Goal: Task Accomplishment & Management: Use online tool/utility

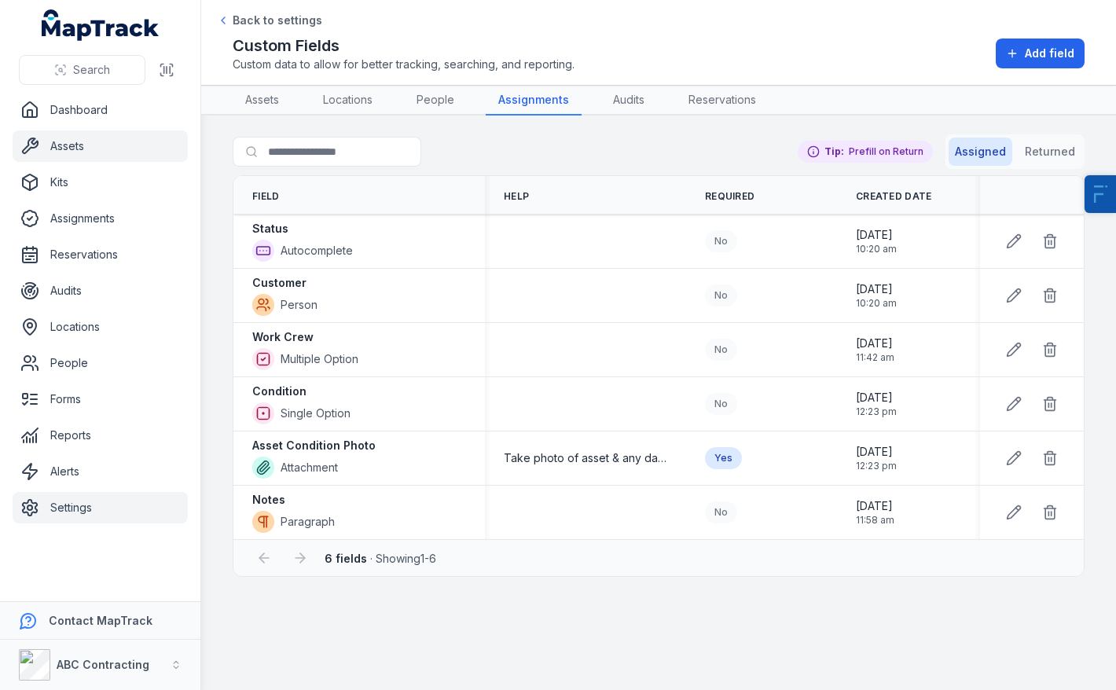
click at [68, 149] on link "Assets" at bounding box center [100, 146] width 175 height 31
click at [77, 147] on link "Assets" at bounding box center [100, 146] width 175 height 31
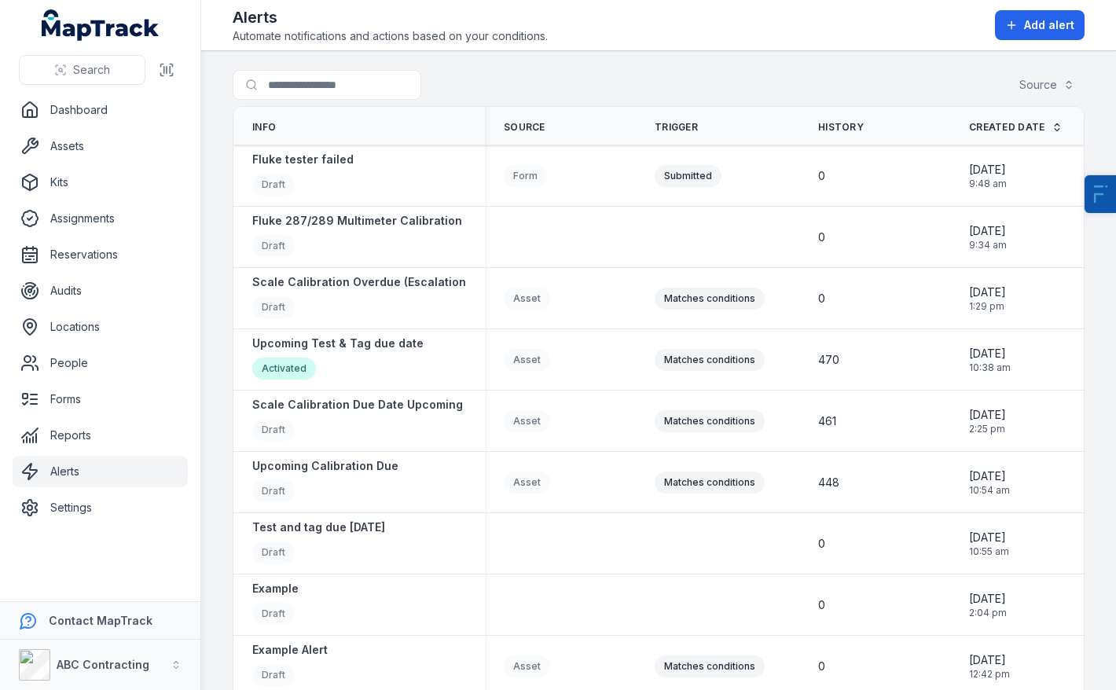
click at [984, 22] on div "Alerts Automate notifications and actions based on your conditions. Add alert" at bounding box center [659, 25] width 852 height 38
click at [1004, 22] on button "Add alert" at bounding box center [1040, 25] width 90 height 30
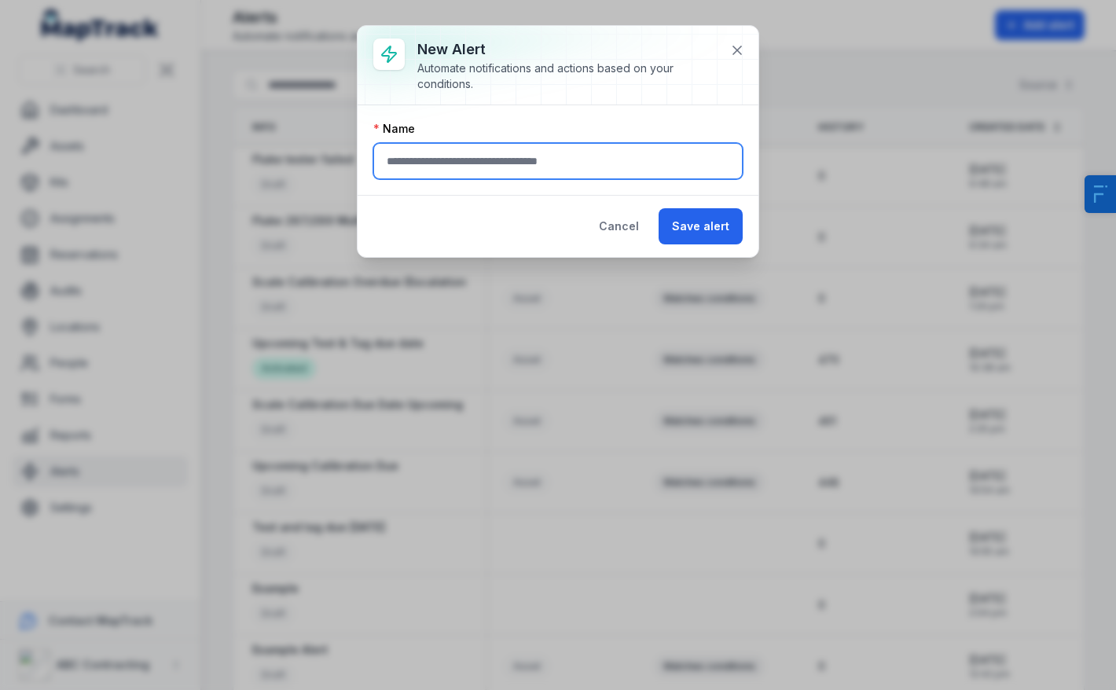
click at [479, 160] on input "text" at bounding box center [558, 161] width 370 height 36
type input "**********"
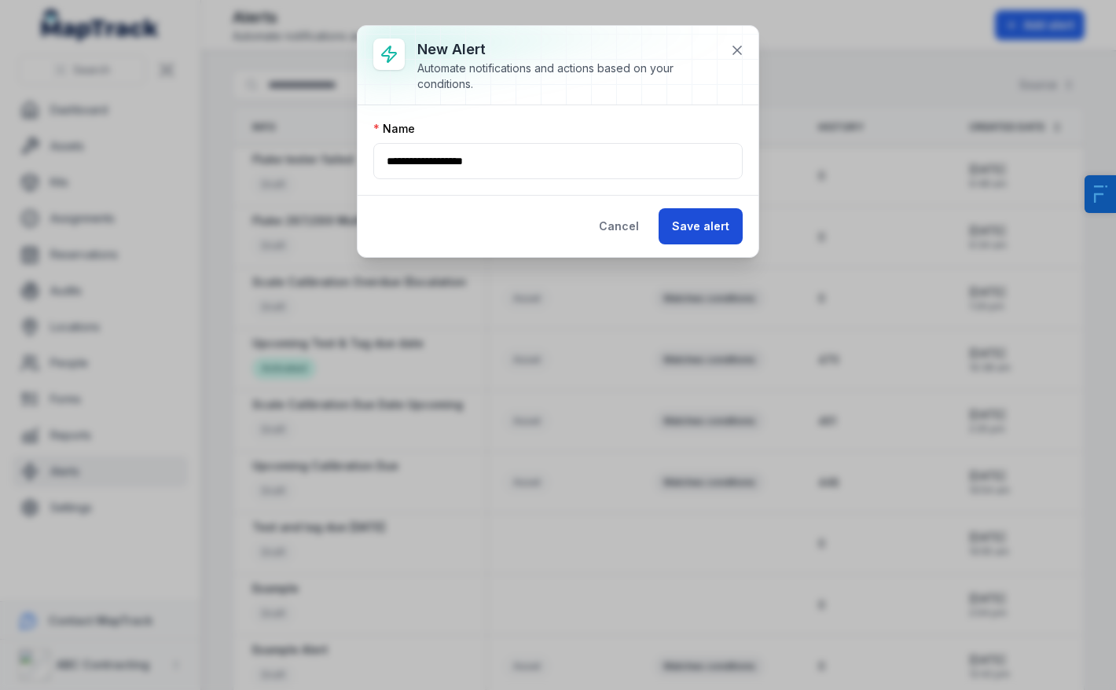
click at [715, 223] on button "Save alert" at bounding box center [701, 226] width 84 height 36
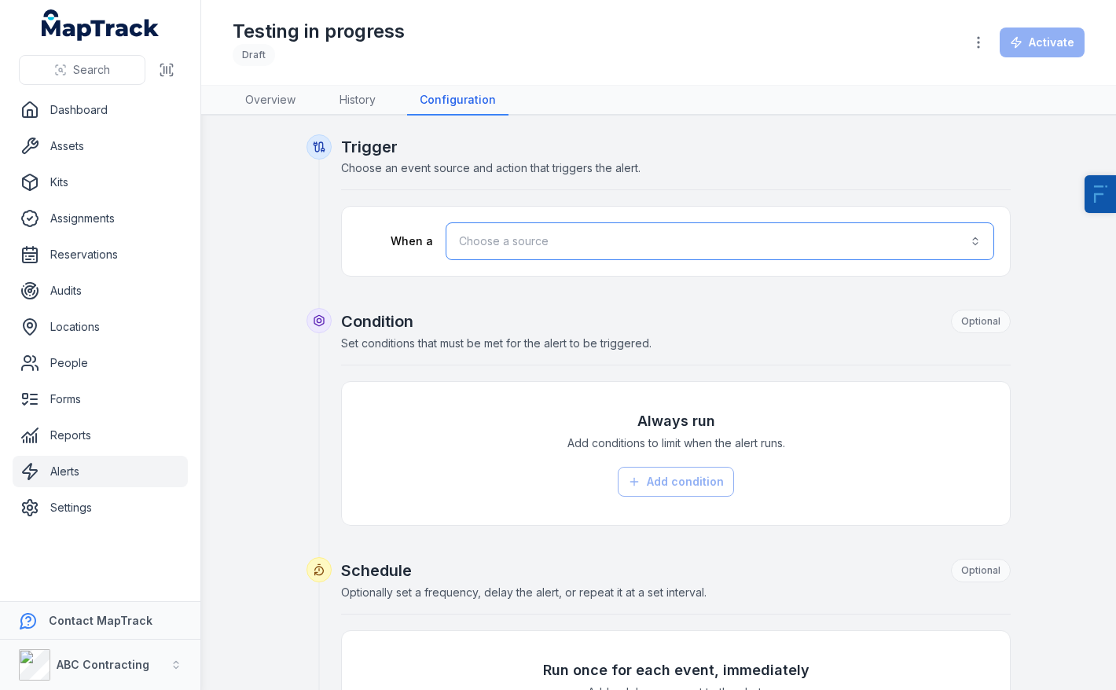
click at [507, 231] on button "Choose a source" at bounding box center [720, 241] width 549 height 38
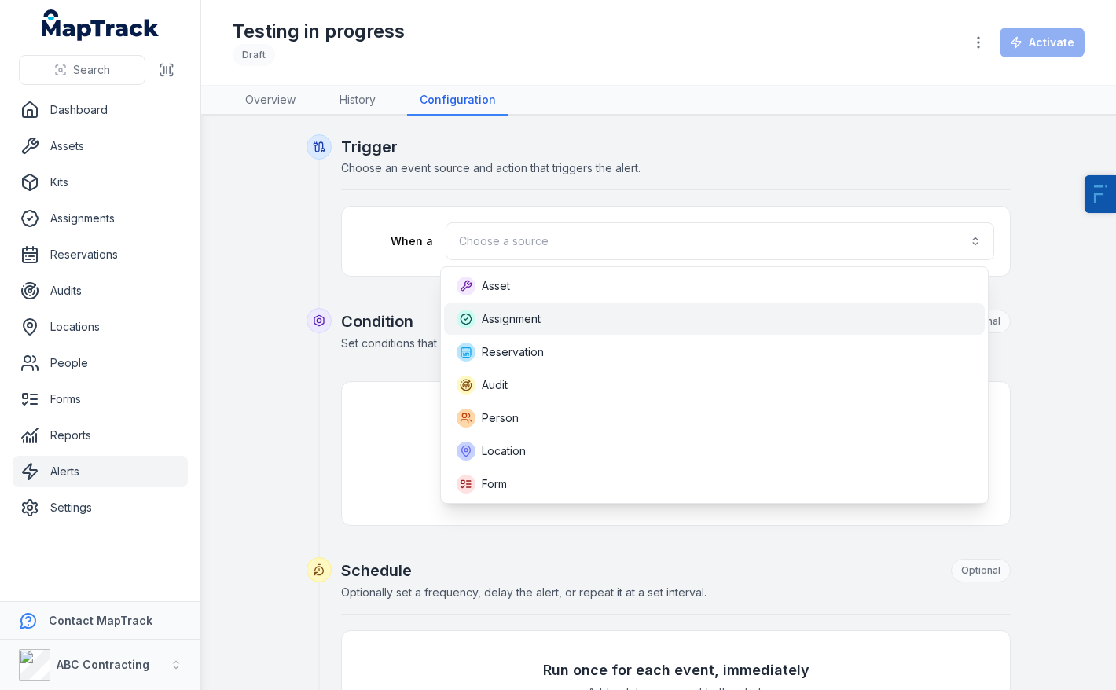
click at [528, 328] on div "Assignment" at bounding box center [499, 319] width 84 height 19
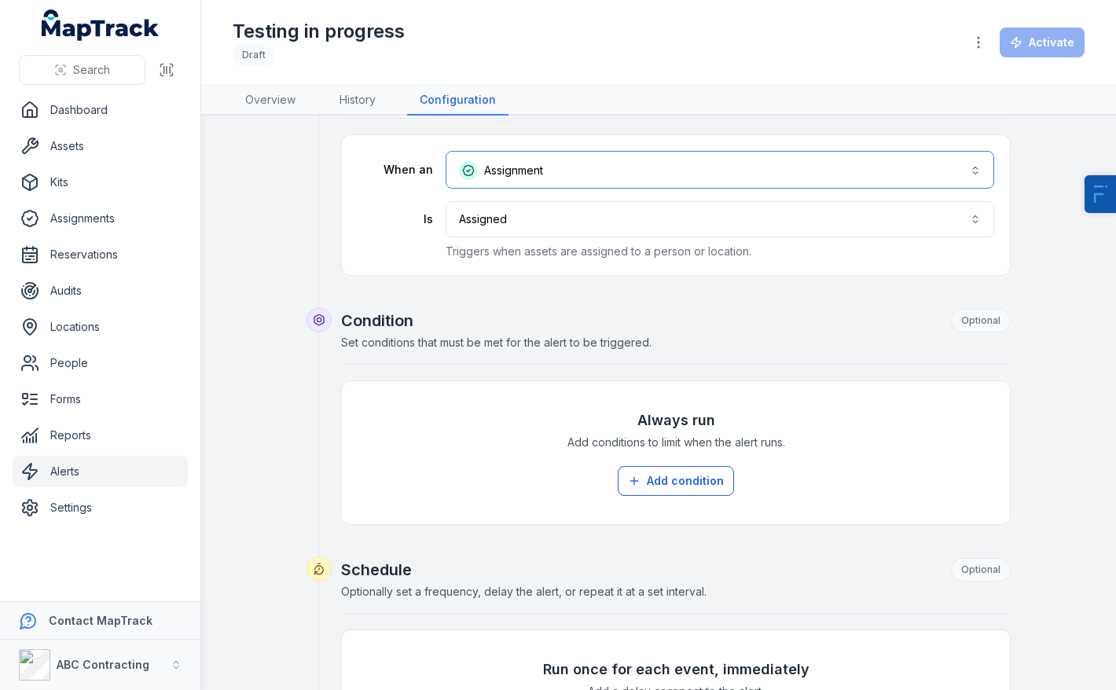
scroll to position [267, 0]
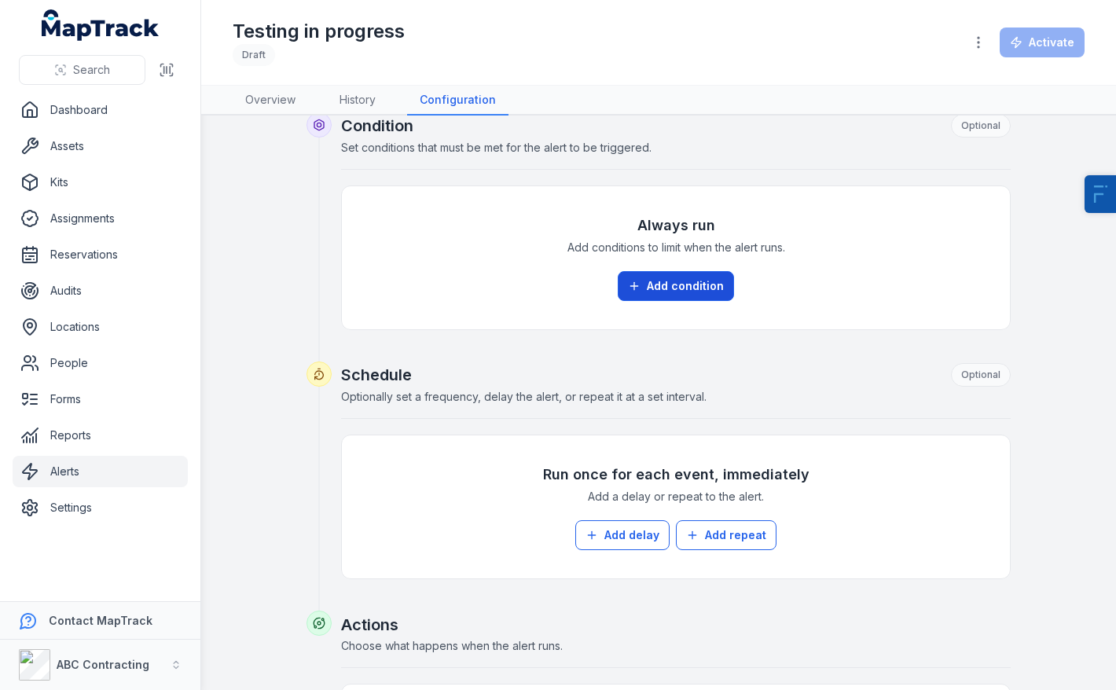
click at [689, 287] on button "Add condition" at bounding box center [676, 286] width 116 height 30
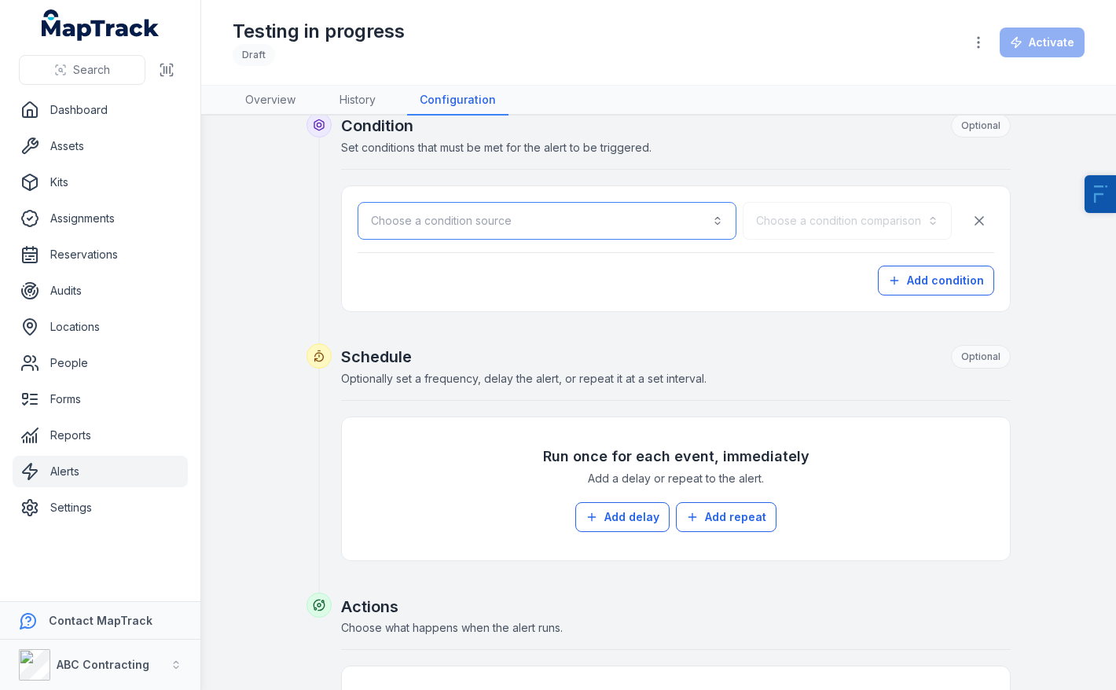
click at [485, 231] on button "Choose a condition source" at bounding box center [547, 221] width 379 height 38
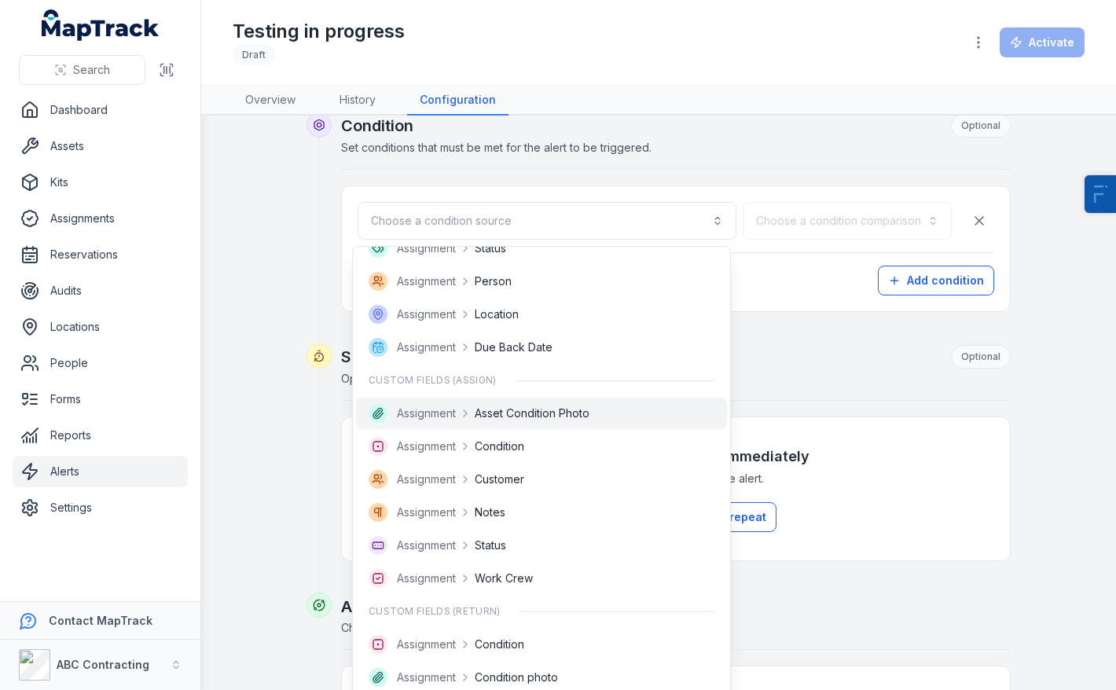
scroll to position [71, 0]
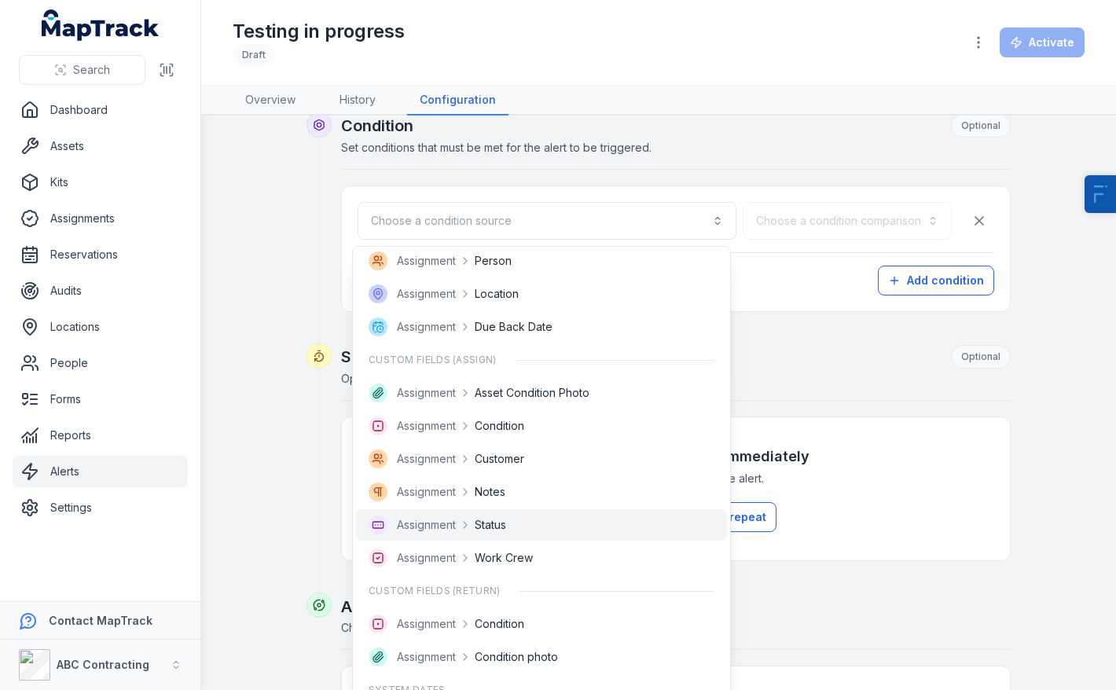
click at [516, 520] on div "Assignment Status" at bounding box center [542, 525] width 346 height 19
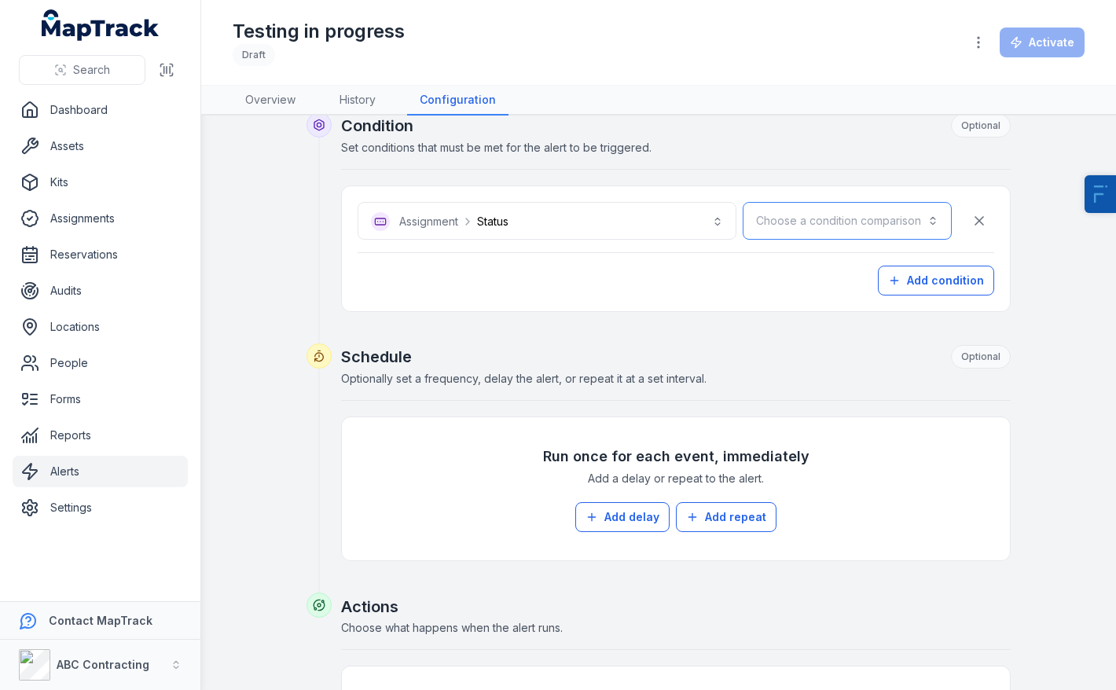
click at [835, 219] on button "Choose a condition comparison" at bounding box center [847, 221] width 209 height 38
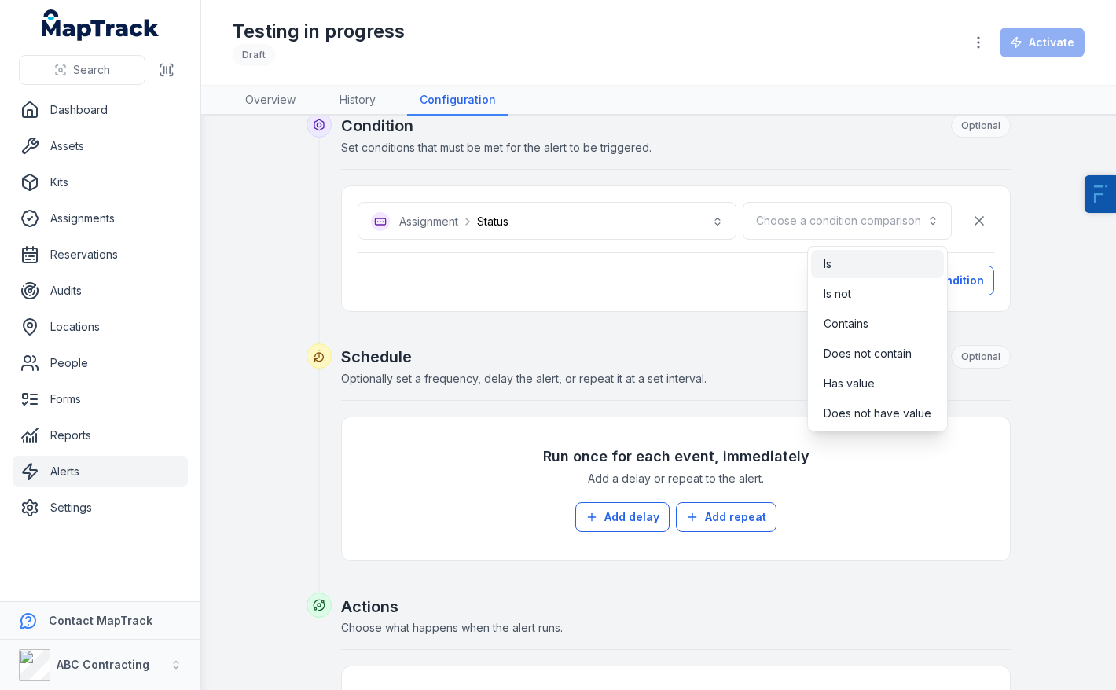
click at [856, 267] on div "Is" at bounding box center [878, 264] width 108 height 16
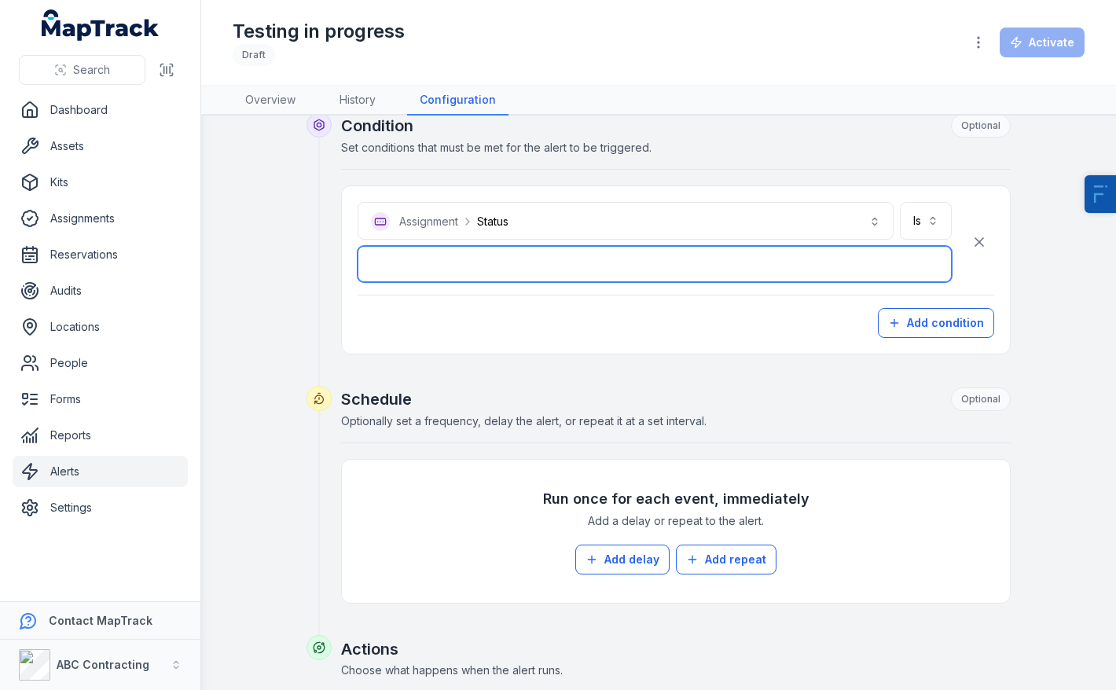
click at [582, 270] on input "text" at bounding box center [655, 264] width 594 height 36
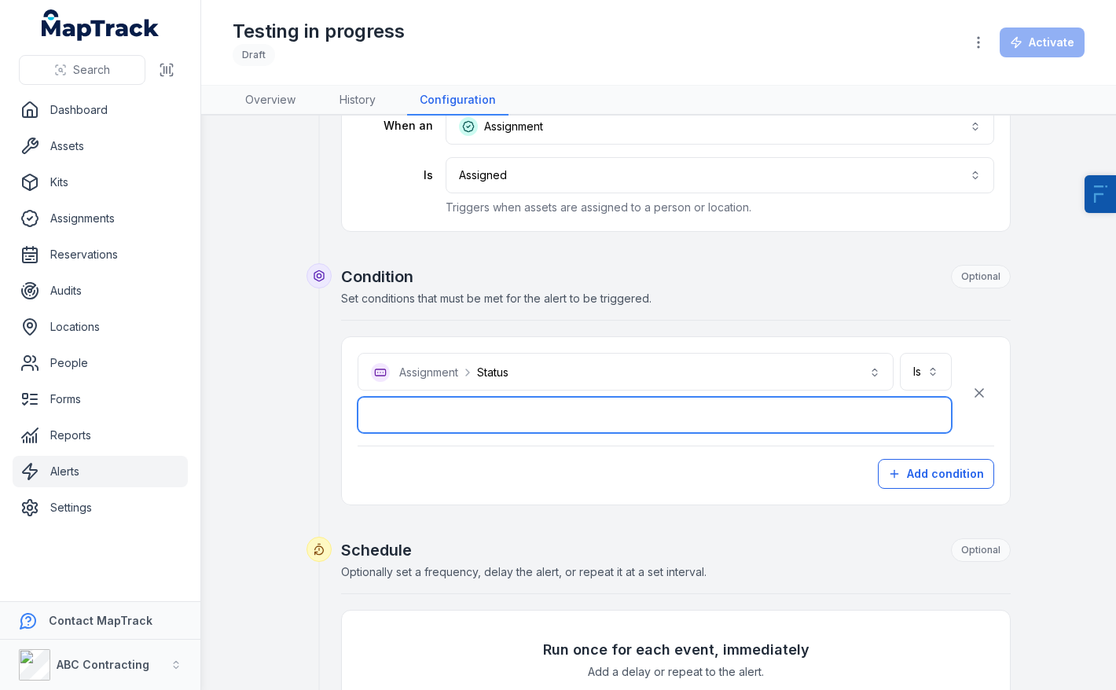
click at [383, 406] on input "text" at bounding box center [655, 415] width 594 height 36
click at [403, 421] on input "*******" at bounding box center [655, 415] width 594 height 36
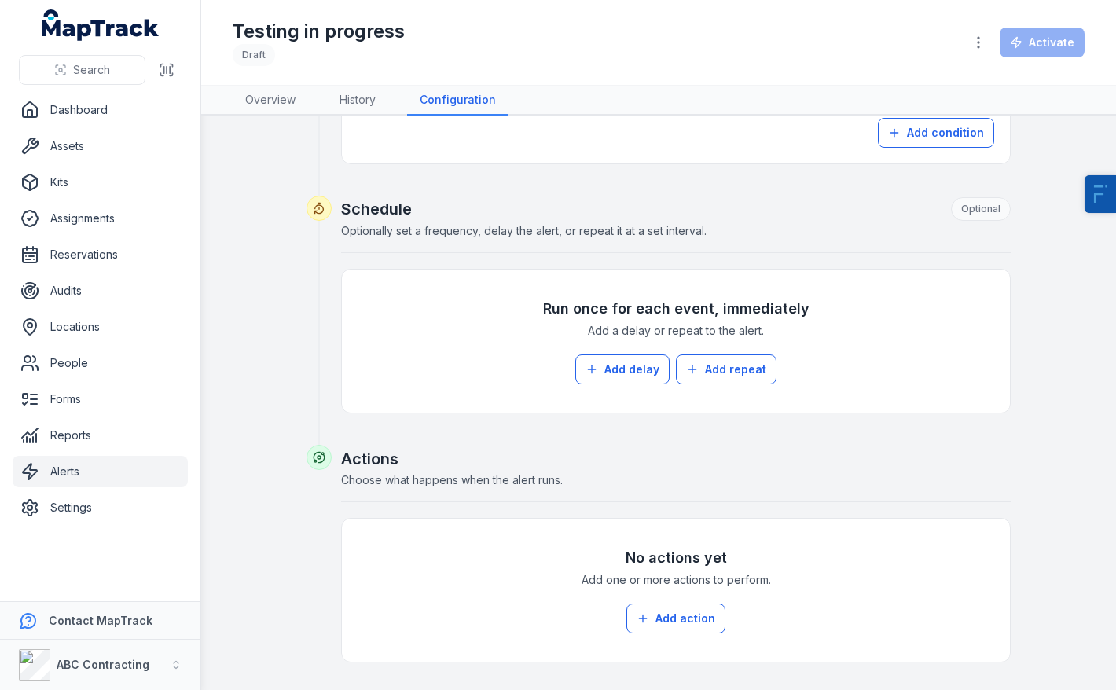
type input "**********"
drag, startPoint x: 671, startPoint y: 594, endPoint x: 671, endPoint y: 612, distance: 17.3
click at [671, 595] on div "No actions yet Add one or more actions to perform. Add action" at bounding box center [676, 591] width 637 height 112
click at [672, 612] on button "Add action" at bounding box center [676, 619] width 99 height 30
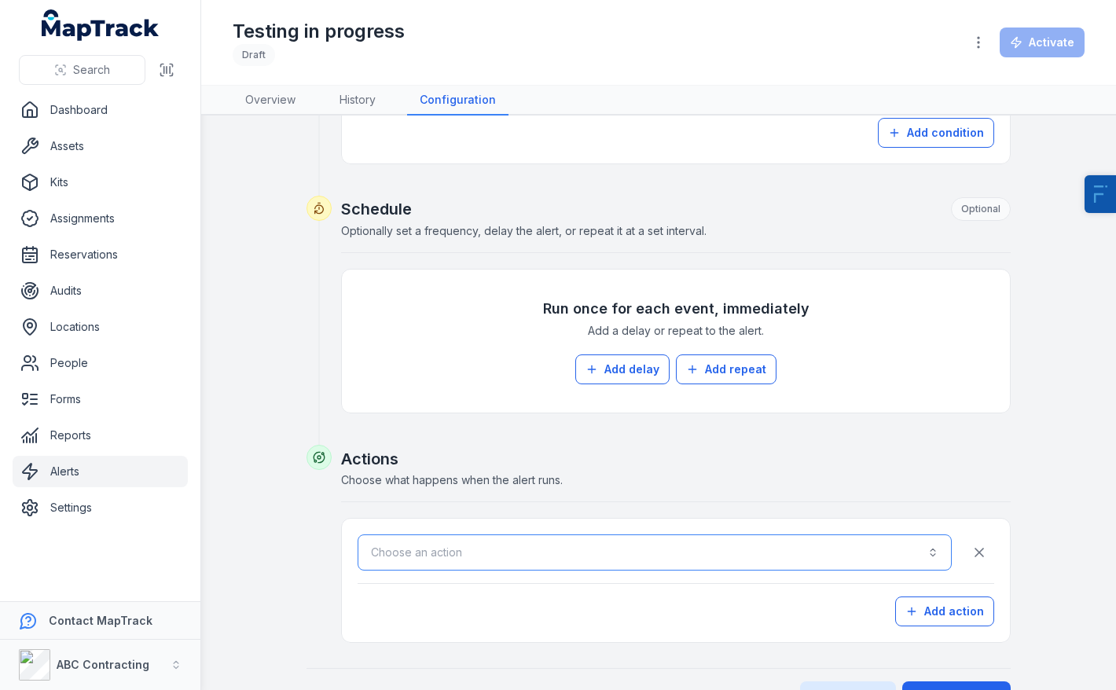
click at [574, 552] on button "Choose an action" at bounding box center [655, 553] width 594 height 36
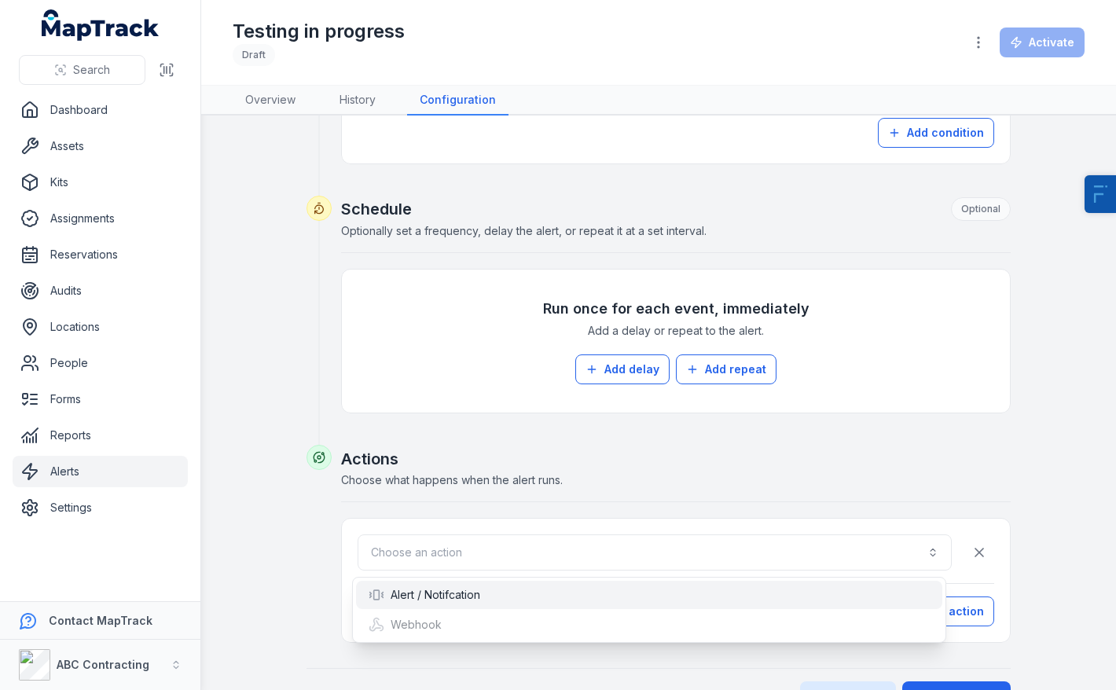
click at [509, 586] on div "Alert / Notifcation" at bounding box center [649, 595] width 587 height 28
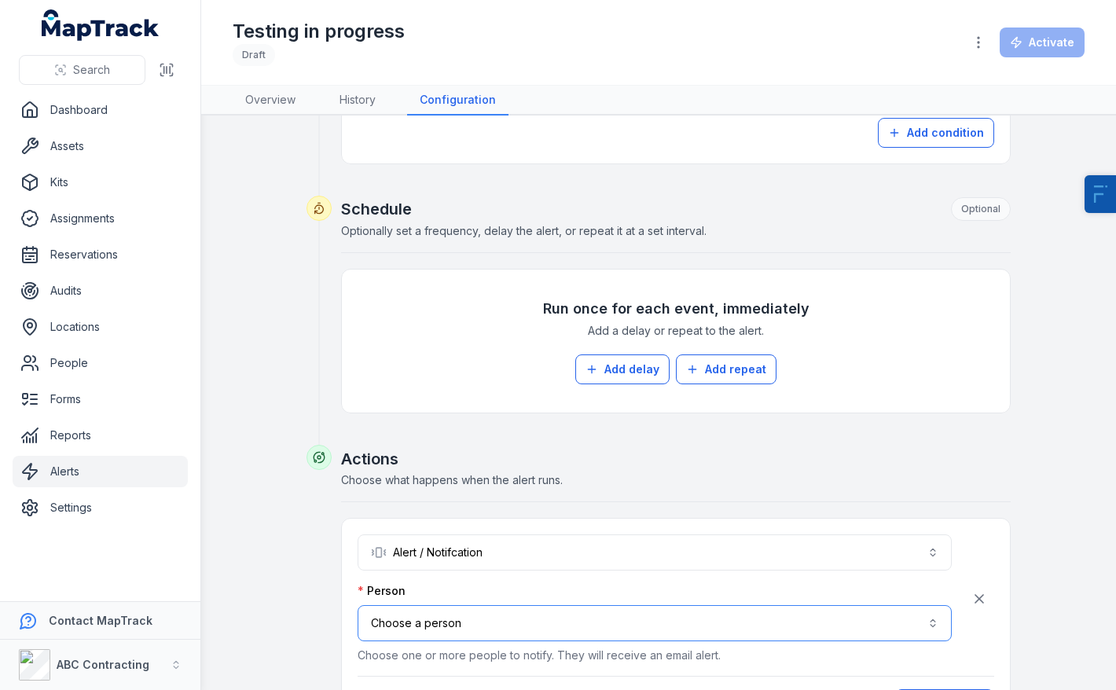
click at [458, 629] on button "Choose a person" at bounding box center [655, 623] width 594 height 36
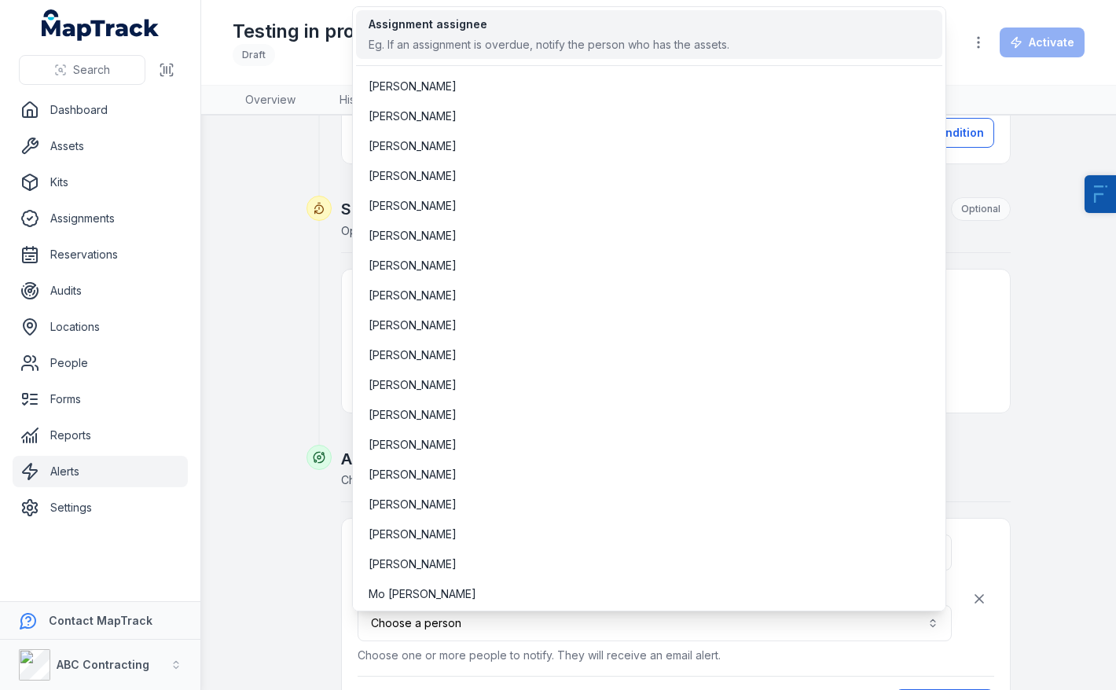
click at [484, 24] on div "Assignment assignee" at bounding box center [549, 25] width 361 height 16
click at [275, 460] on div "**********" at bounding box center [659, 241] width 852 height 1127
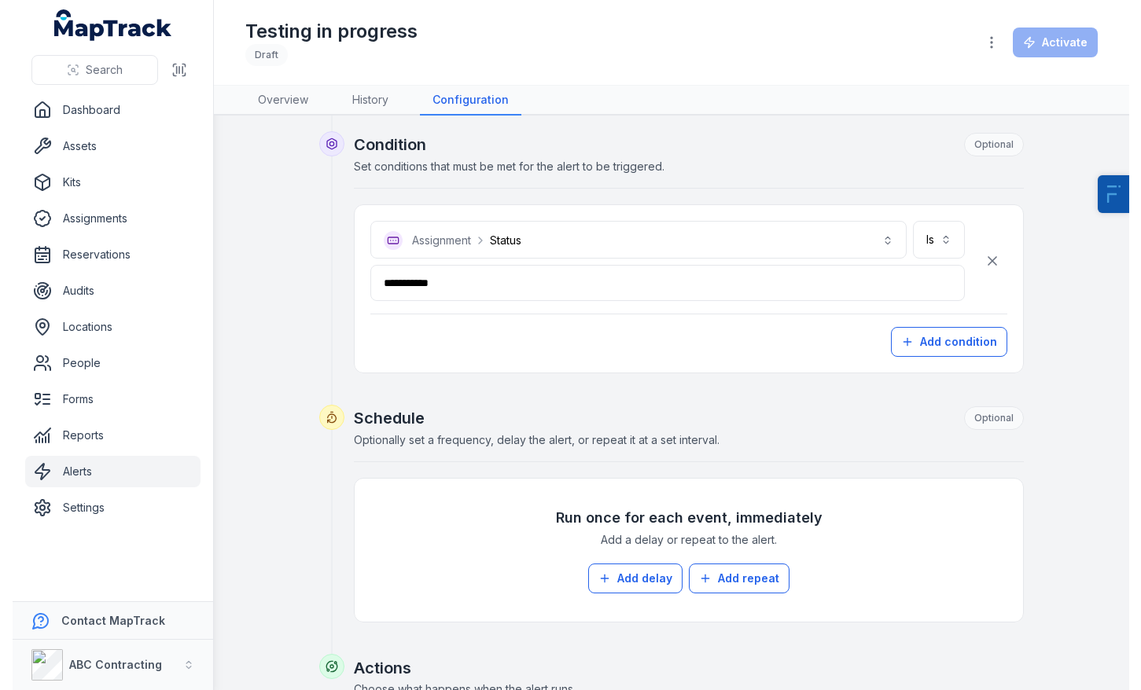
scroll to position [0, 0]
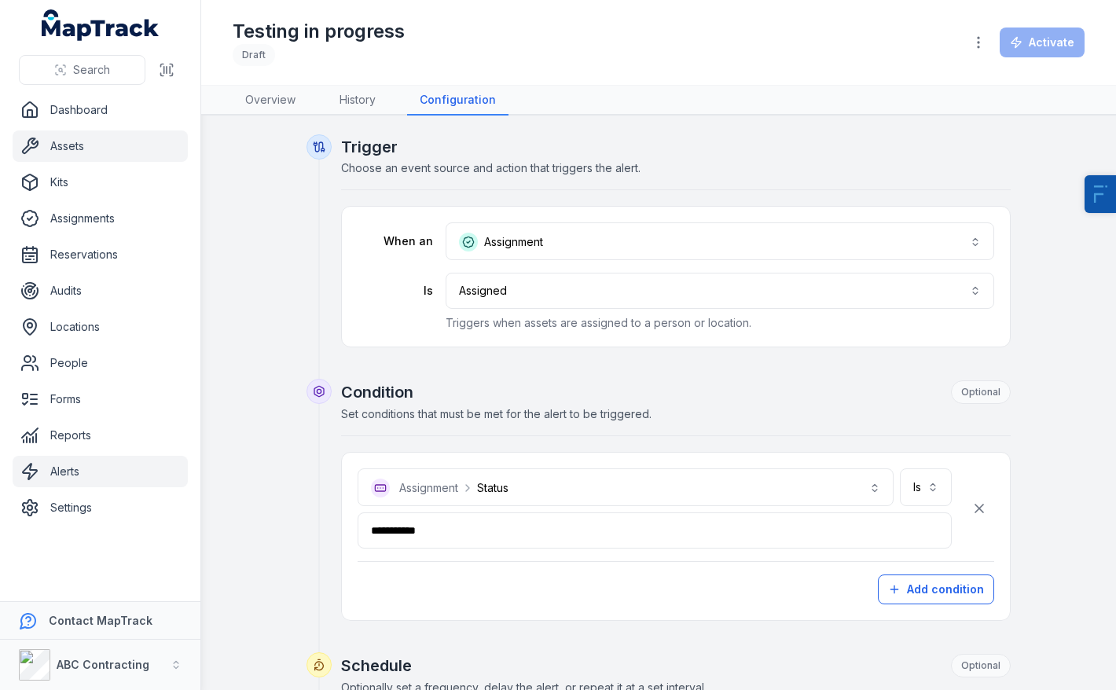
click at [54, 156] on link "Assets" at bounding box center [100, 146] width 175 height 31
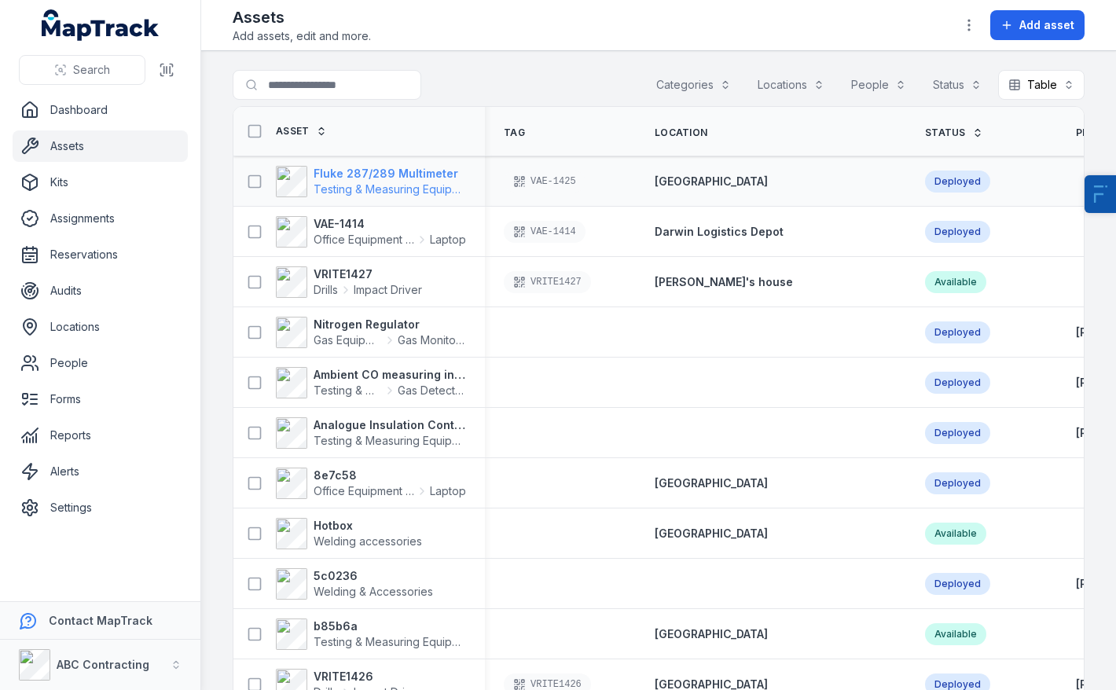
click at [395, 173] on strong "Fluke 287/289 Multimeter" at bounding box center [390, 174] width 153 height 16
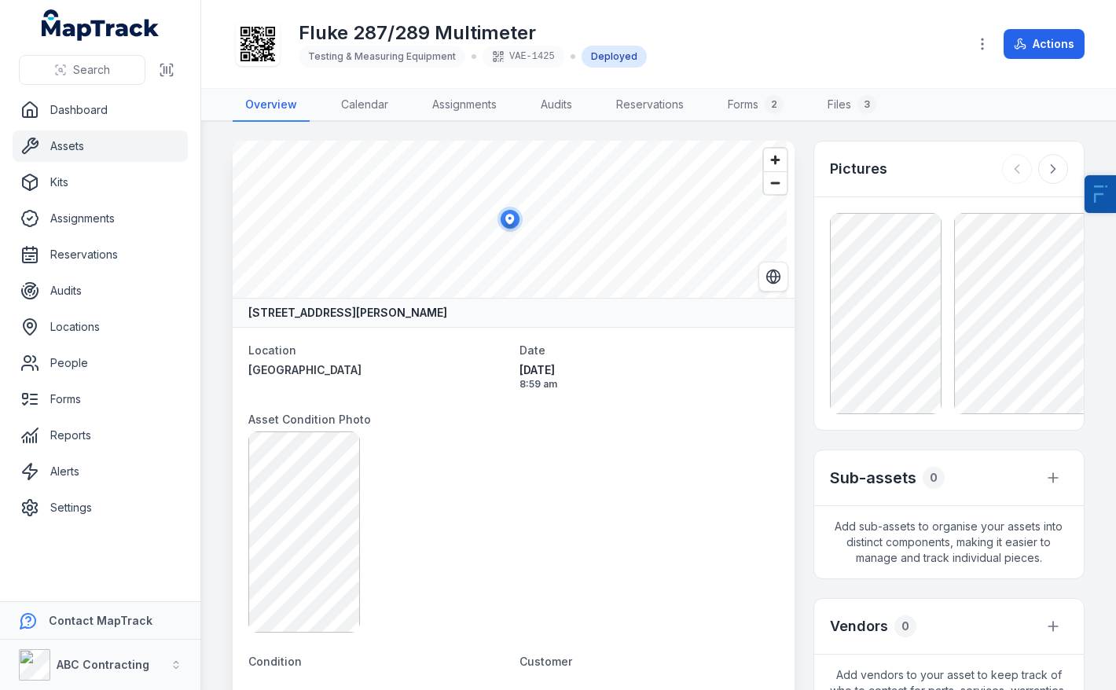
click at [272, 51] on icon at bounding box center [258, 44] width 35 height 35
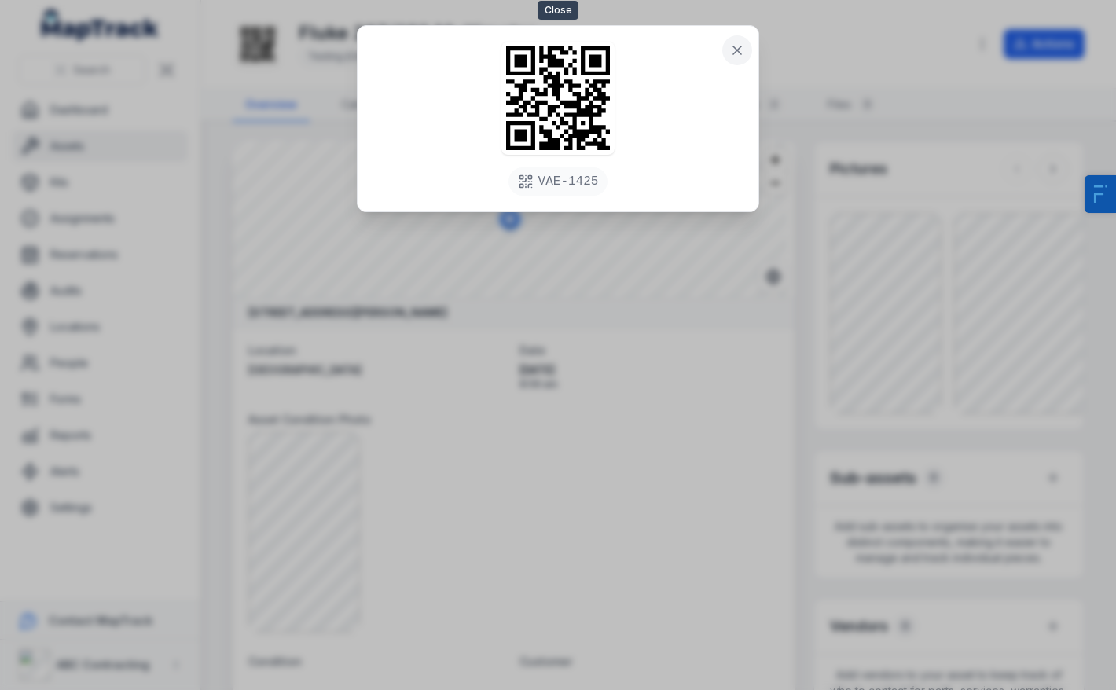
click at [726, 50] on button at bounding box center [738, 50] width 30 height 30
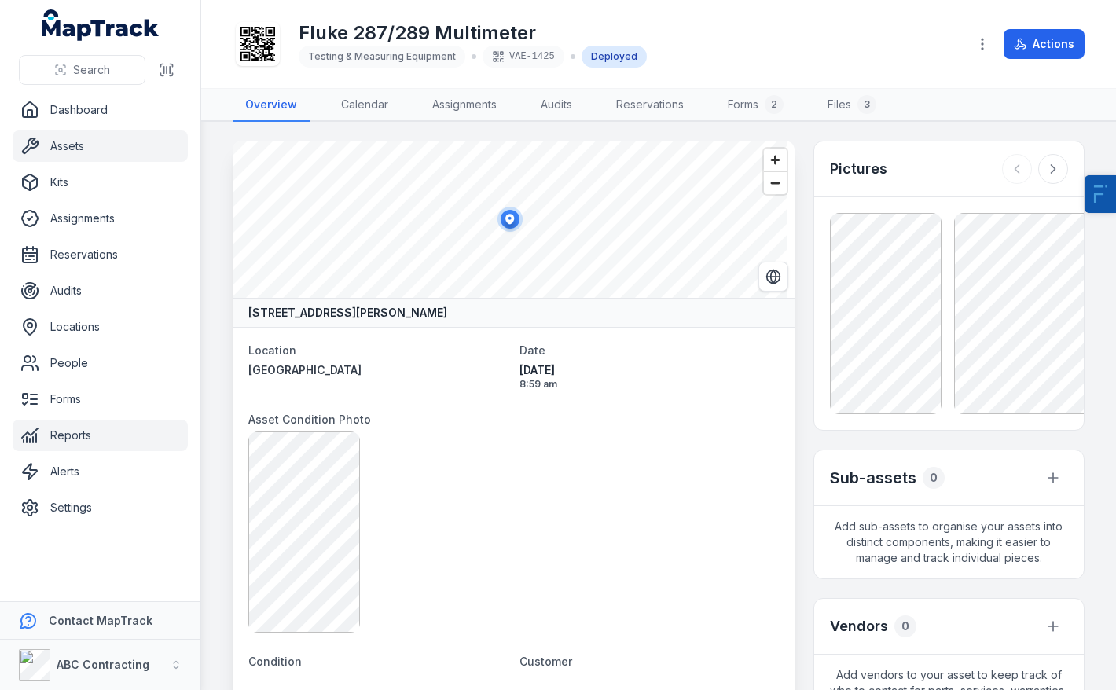
click at [99, 441] on link "Reports" at bounding box center [100, 435] width 175 height 31
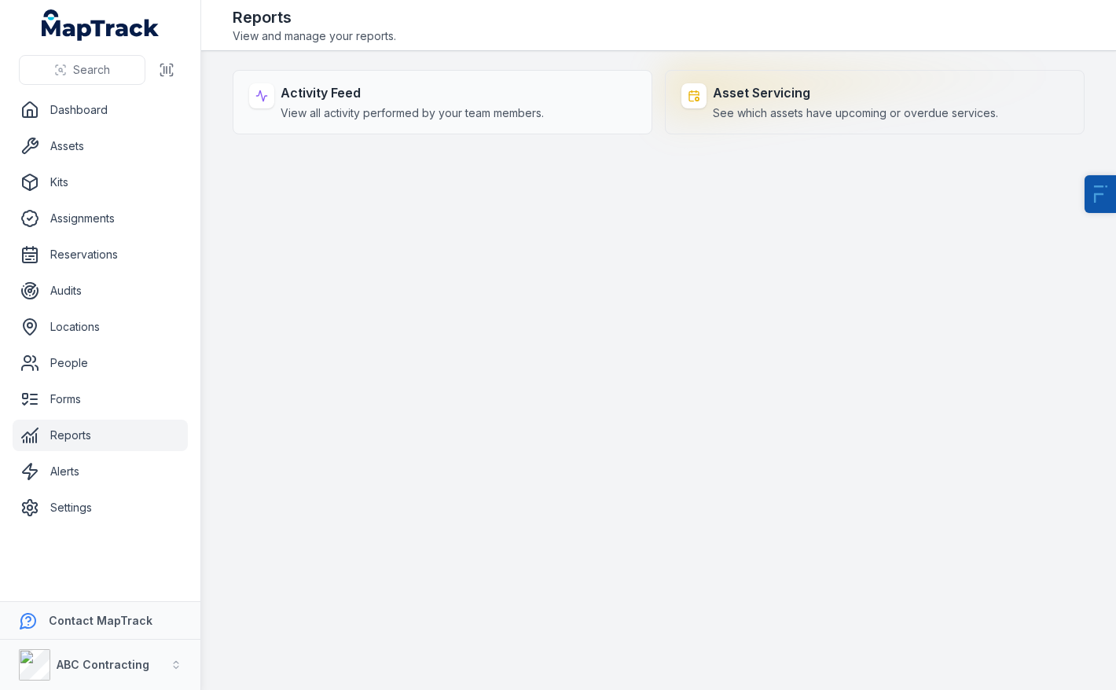
click at [807, 107] on span "See which assets have upcoming or overdue services." at bounding box center [855, 113] width 285 height 16
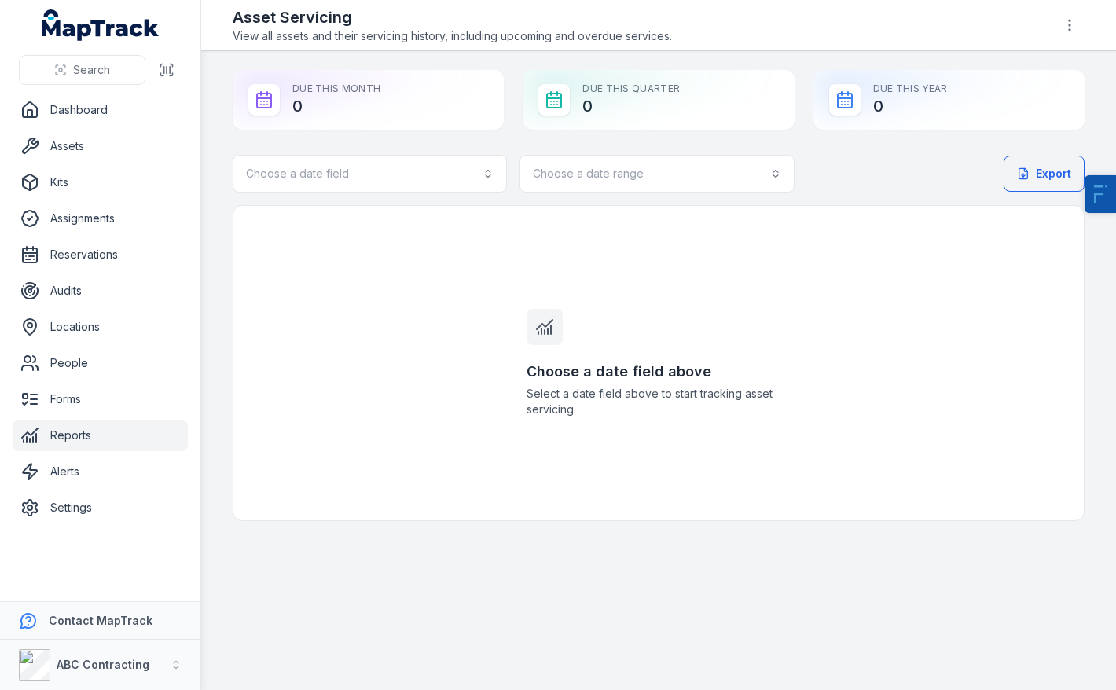
click at [465, 193] on div "Choose a date field Choose a date range Export Choose a date field above Select…" at bounding box center [659, 338] width 852 height 366
click at [397, 177] on button "Choose a date field" at bounding box center [370, 174] width 274 height 38
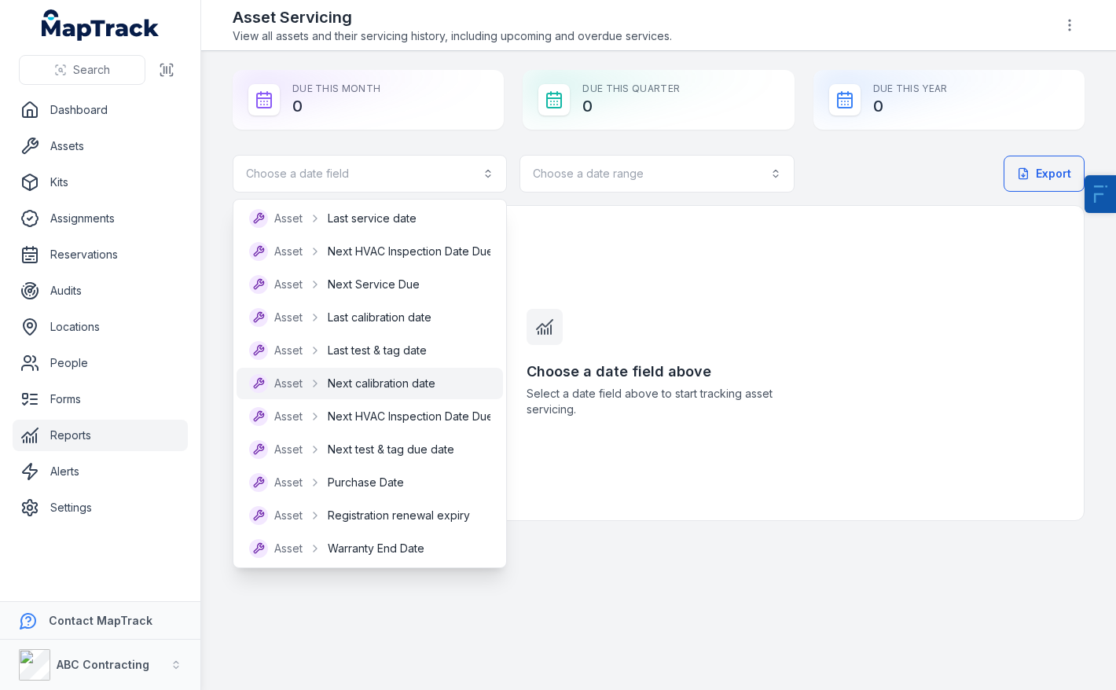
click at [401, 385] on span "Next calibration date" at bounding box center [382, 384] width 108 height 16
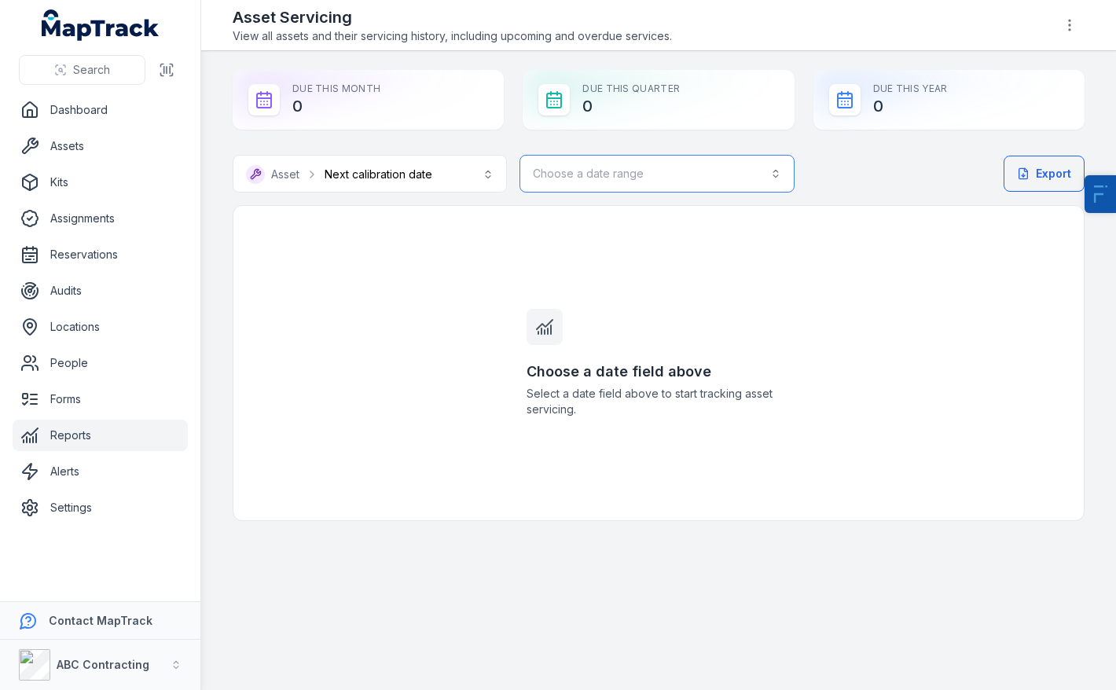
click at [605, 182] on button "Choose a date range" at bounding box center [657, 174] width 274 height 38
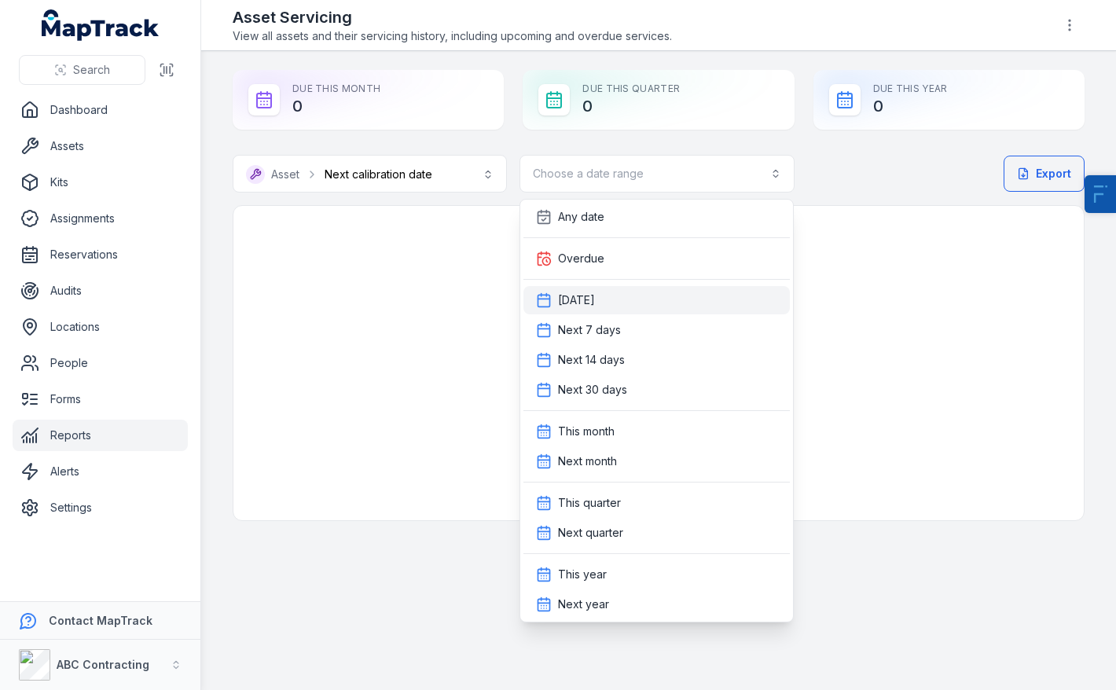
click at [623, 305] on div "Today" at bounding box center [656, 300] width 241 height 16
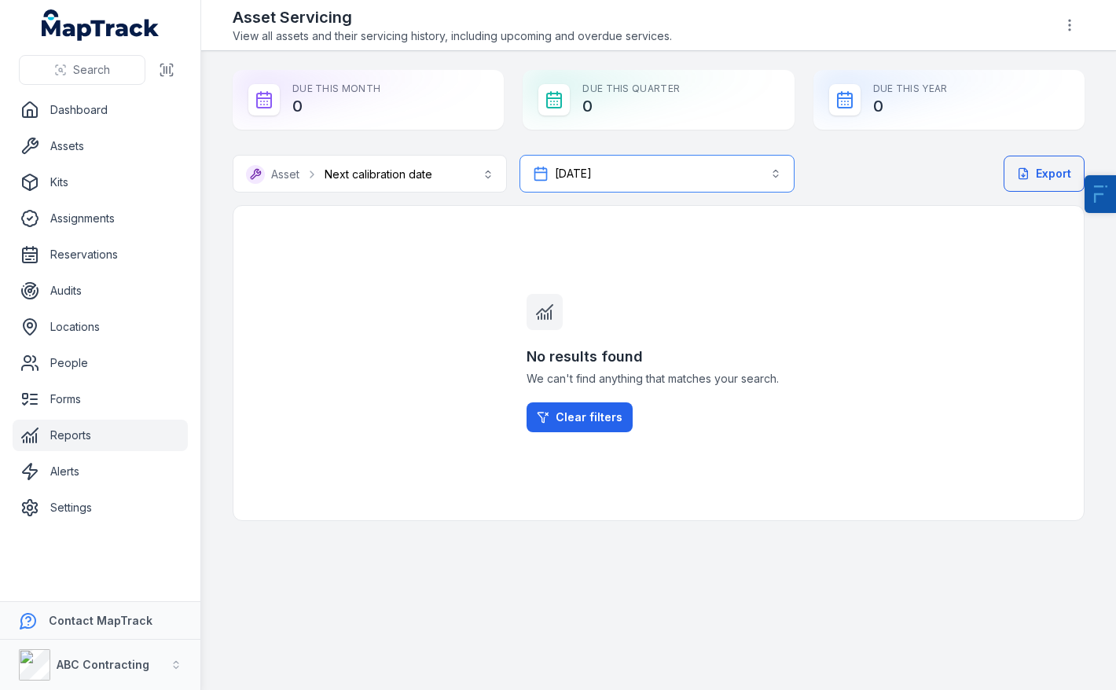
click at [645, 181] on button "Today *****" at bounding box center [657, 174] width 274 height 38
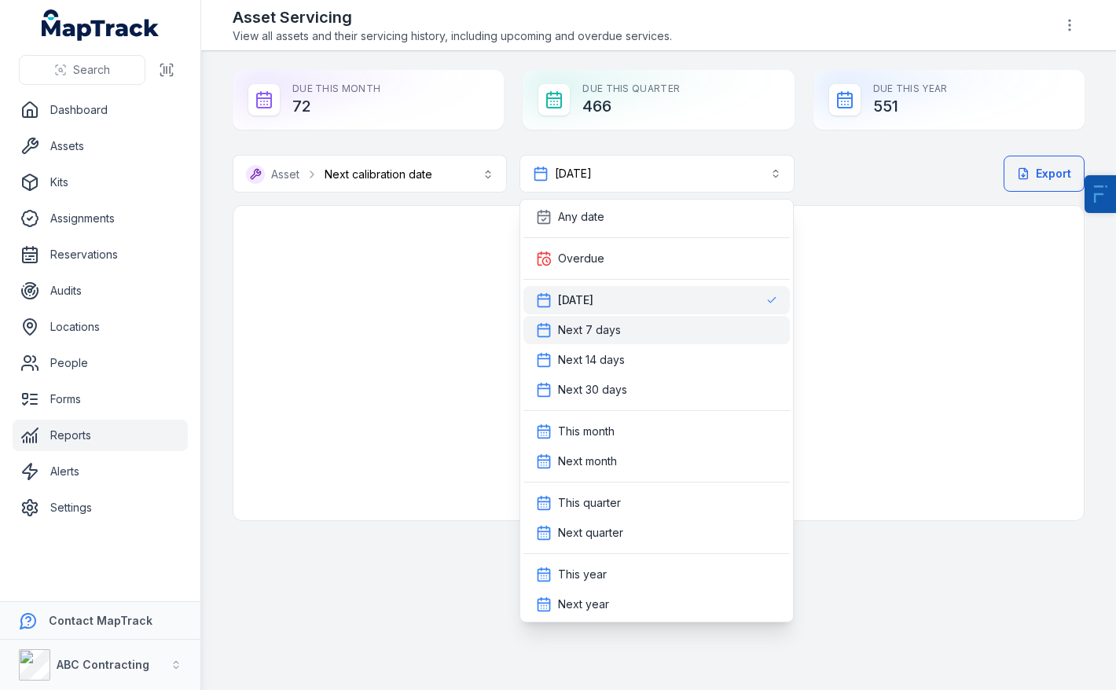
click at [593, 336] on span "Next 7 days" at bounding box center [589, 330] width 63 height 16
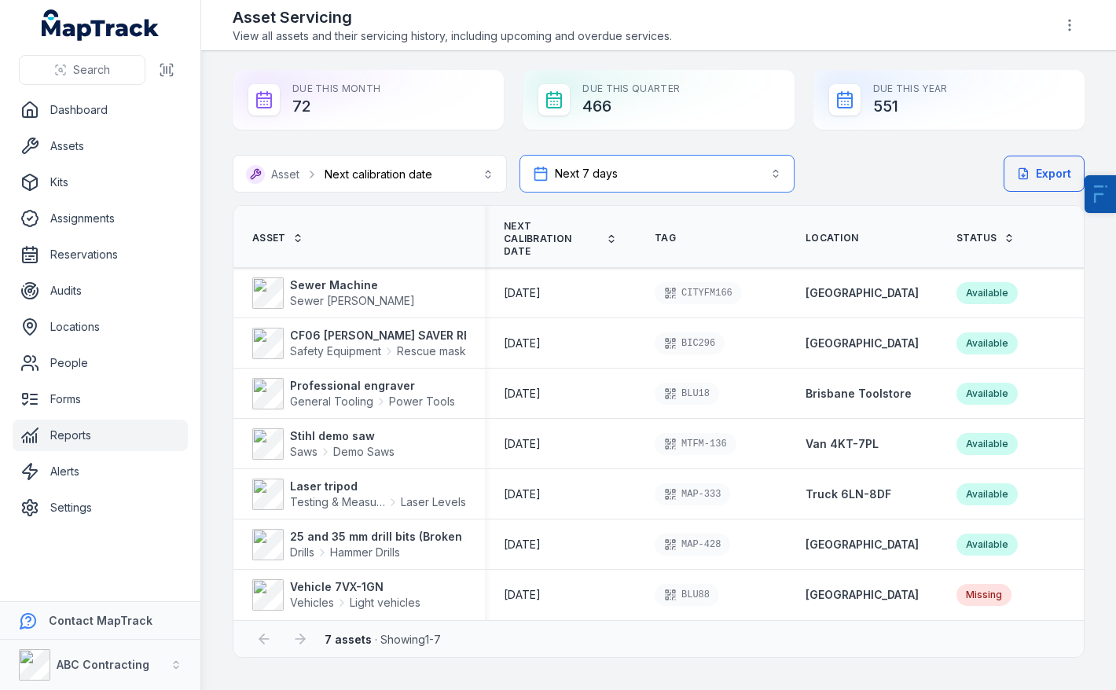
click at [686, 179] on button "Next 7 days ******" at bounding box center [657, 174] width 274 height 38
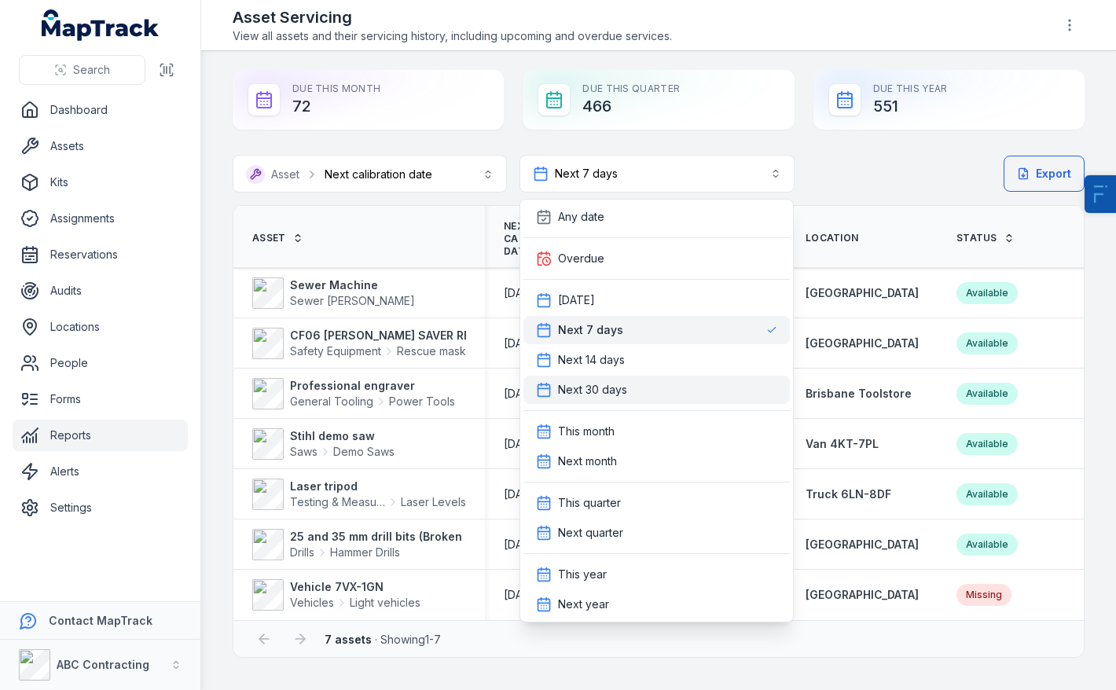
click at [610, 376] on div "Next 30 days" at bounding box center [657, 390] width 267 height 28
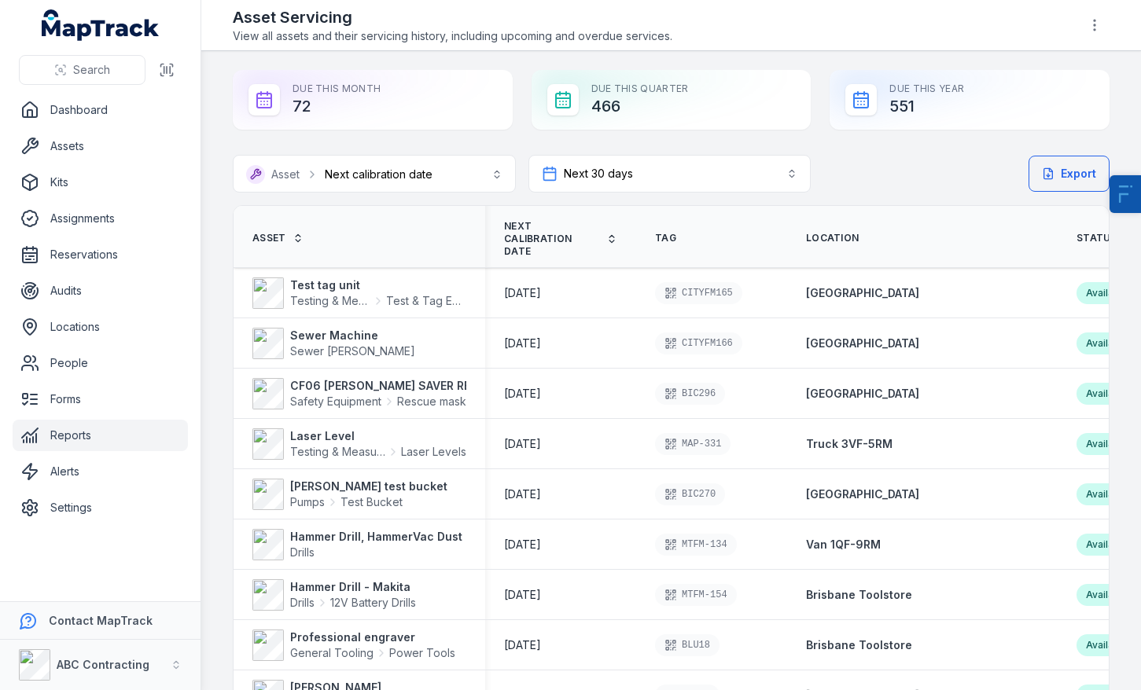
click at [962, 155] on div "Export" at bounding box center [969, 174] width 280 height 38
